Goal: Find specific page/section: Find specific page/section

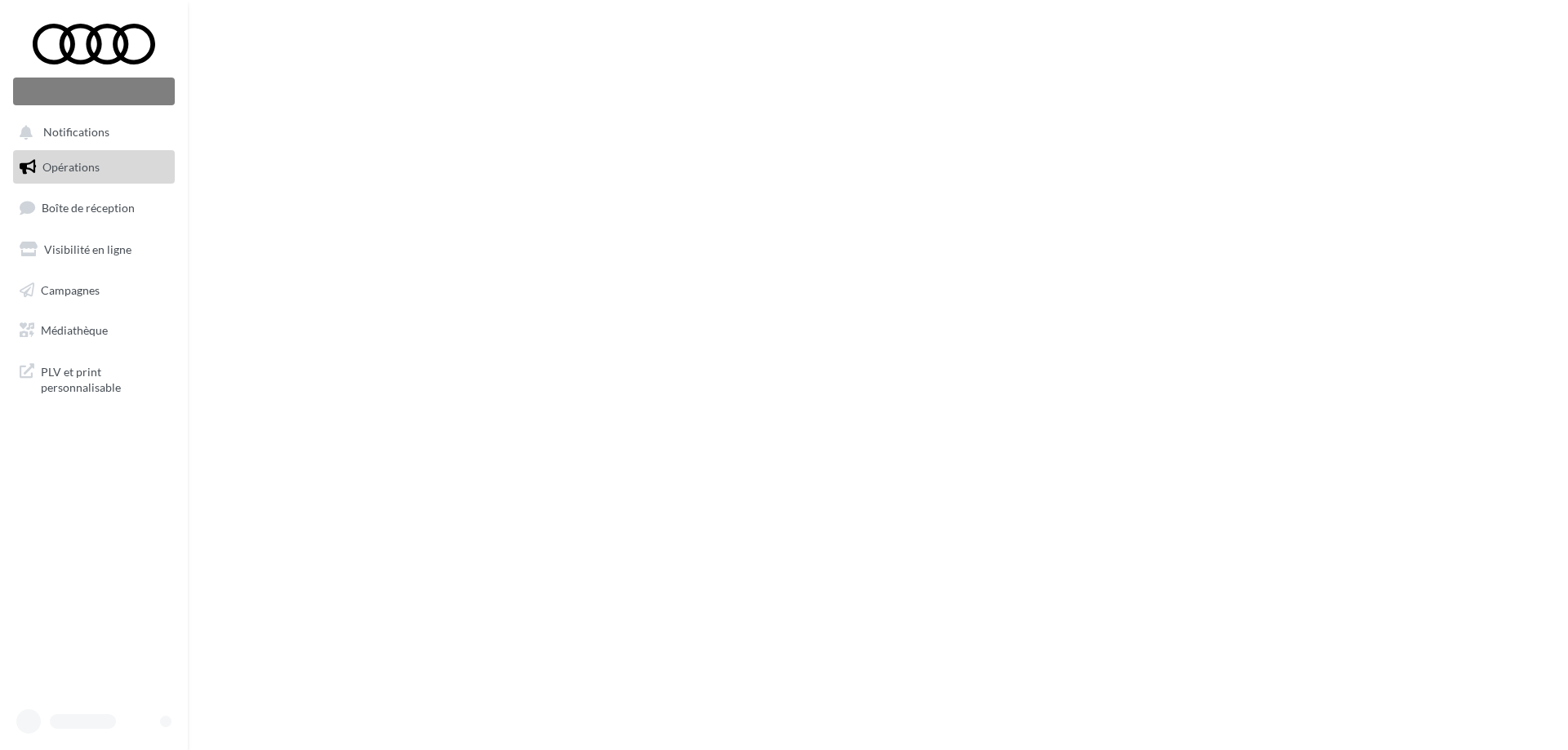
drag, startPoint x: 0, startPoint y: 0, endPoint x: 458, endPoint y: 521, distance: 693.7
click at [458, 521] on div "Nouvelle campagne Notifications Opérations Boîte de réception" at bounding box center [784, 375] width 1568 height 750
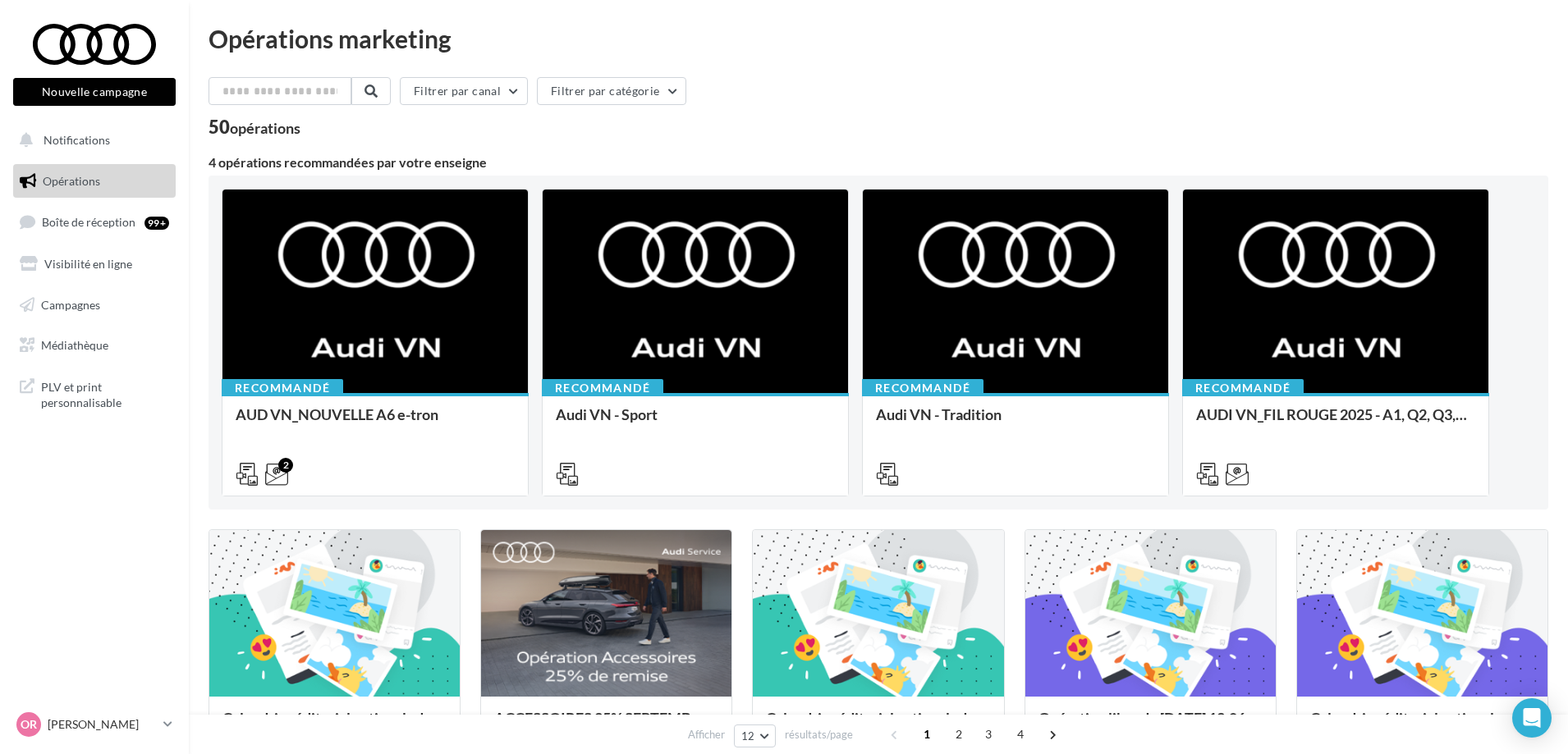
click at [845, 116] on div "Filtrer par canal Filtrer par catégorie 50 opérations" at bounding box center [878, 107] width 1340 height 59
click at [99, 400] on span "PLV et print personnalisable" at bounding box center [105, 393] width 128 height 36
click at [266, 86] on input "text" at bounding box center [281, 91] width 145 height 28
click at [87, 395] on span "PLV et print personnalisable" at bounding box center [105, 393] width 128 height 36
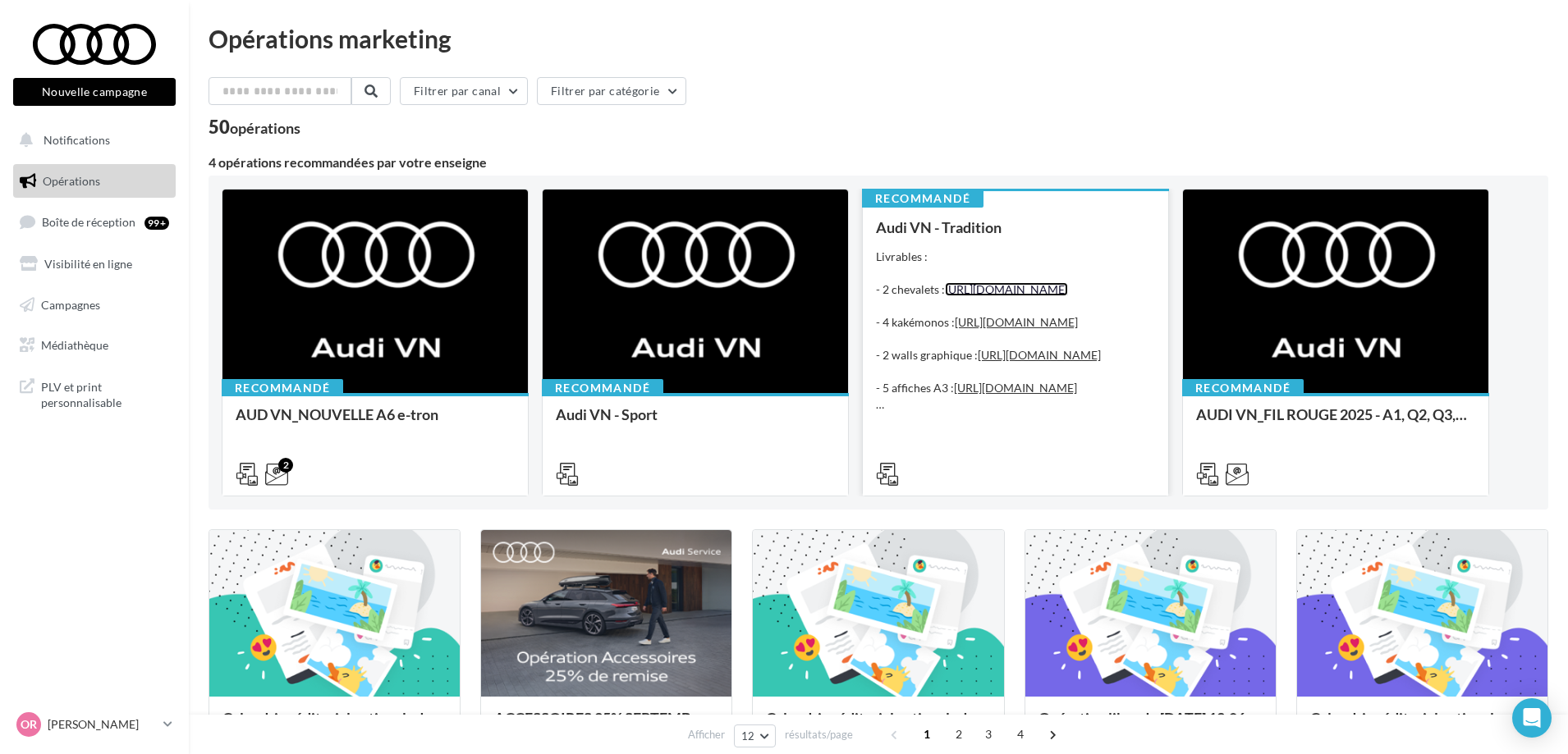
click at [985, 296] on link "[URL][DOMAIN_NAME]" at bounding box center [1006, 289] width 123 height 14
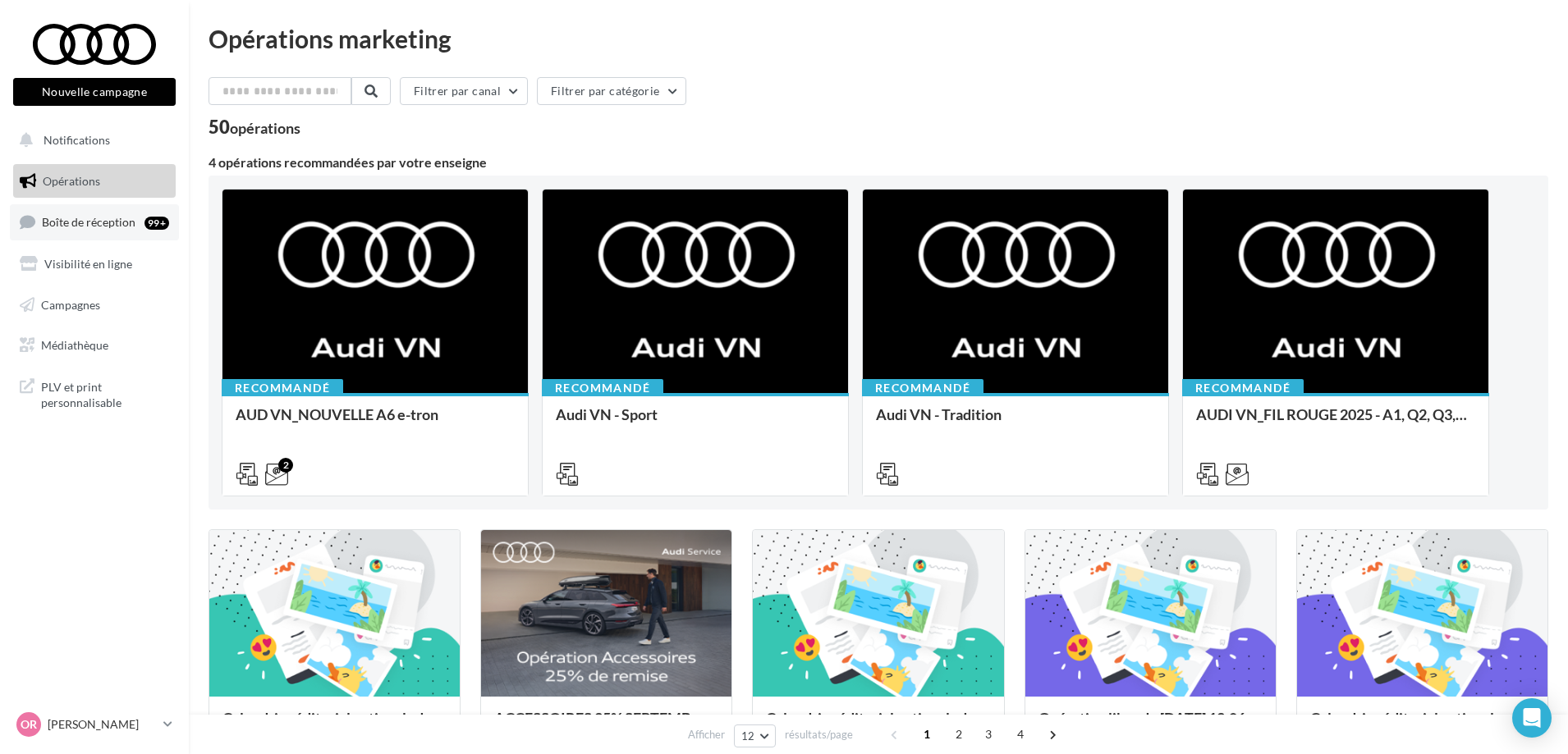
click at [79, 229] on span "Boîte de réception" at bounding box center [88, 221] width 94 height 14
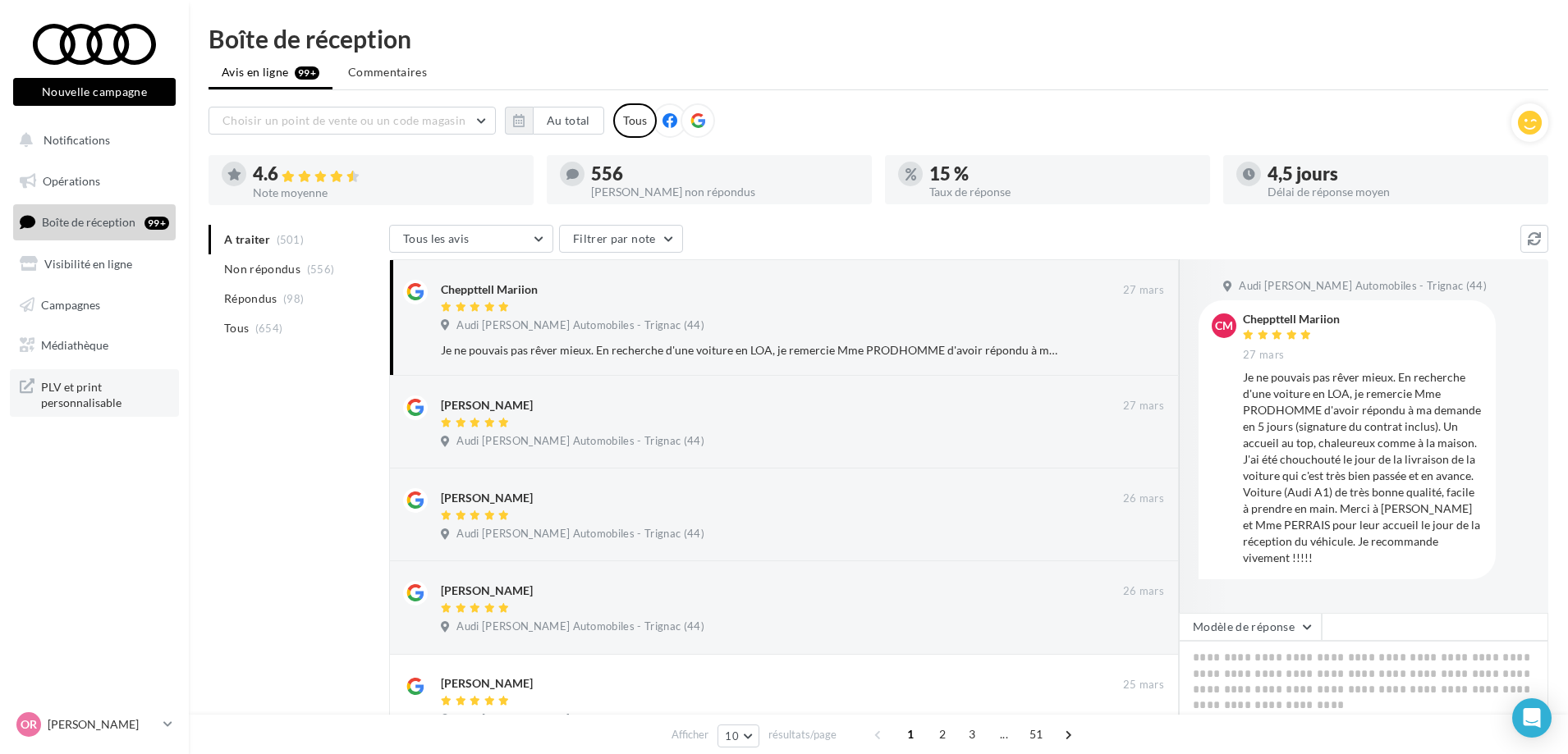
click at [70, 395] on span "PLV et print personnalisable" at bounding box center [105, 393] width 128 height 36
